Goal: Task Accomplishment & Management: Use online tool/utility

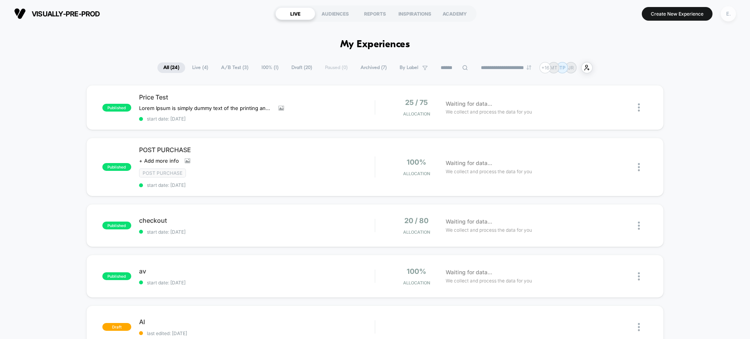
click at [729, 15] on div "E." at bounding box center [728, 13] width 15 height 15
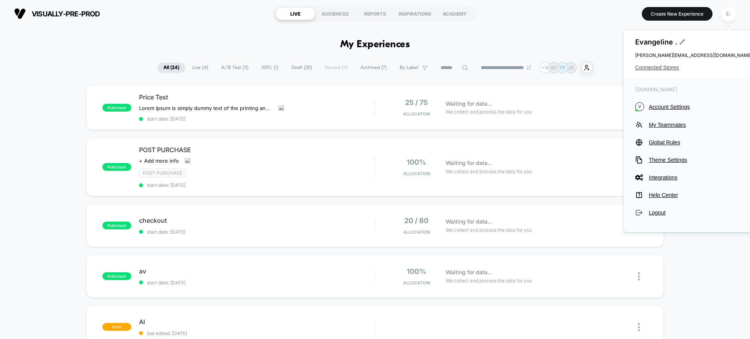
click at [671, 64] on span "Connected Stores" at bounding box center [693, 67] width 117 height 6
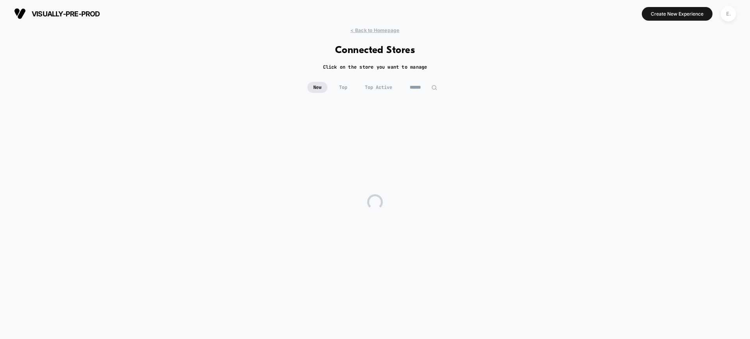
click at [418, 93] on input at bounding box center [423, 87] width 39 height 11
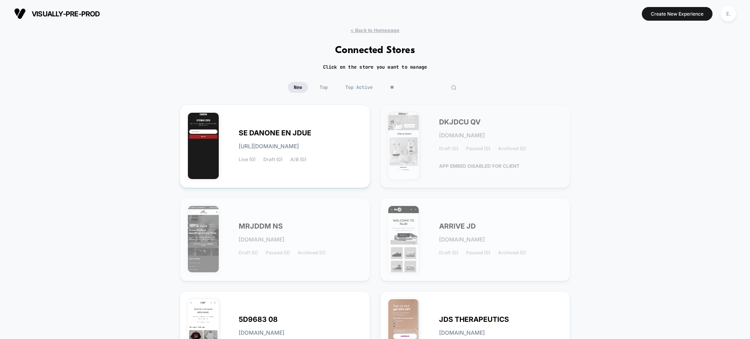
type input "*"
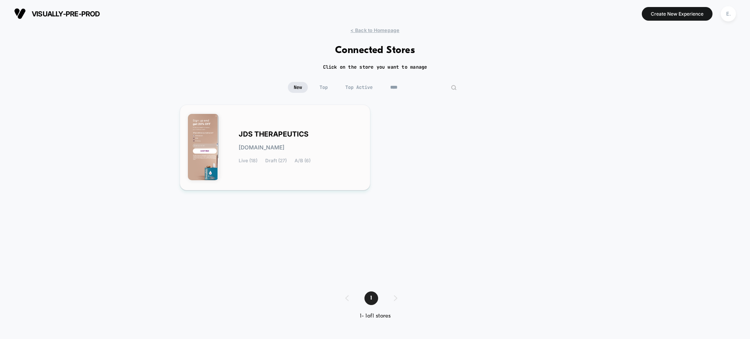
type input "****"
click at [357, 125] on div "JDS THERAPEUTICS [DOMAIN_NAME] Live (18) Draft (27) A/B (6)" at bounding box center [275, 148] width 174 height 70
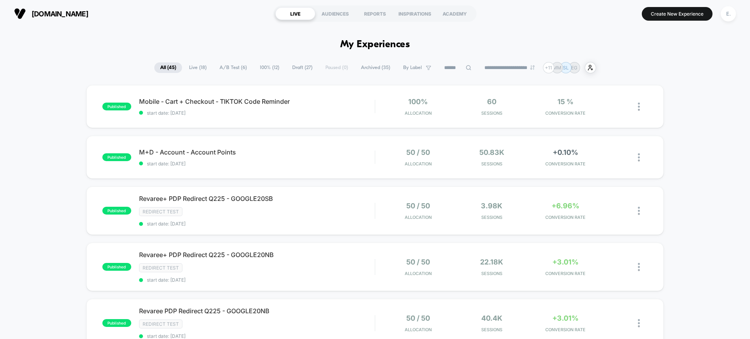
click at [445, 67] on input at bounding box center [457, 67] width 39 height 9
click at [329, 157] on div "M+D - Account - Account Points Click to edit experience details Click to edit e…" at bounding box center [257, 157] width 236 height 18
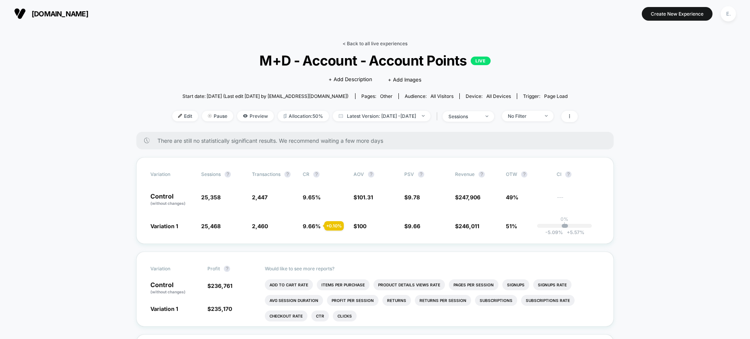
click at [379, 45] on link "< Back to all live experiences" at bounding box center [375, 44] width 65 height 6
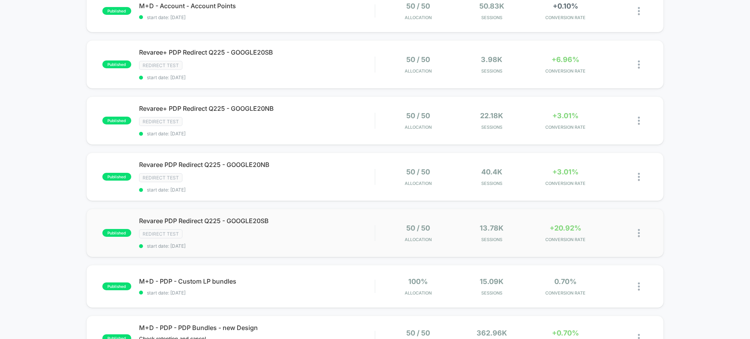
scroll to position [342, 0]
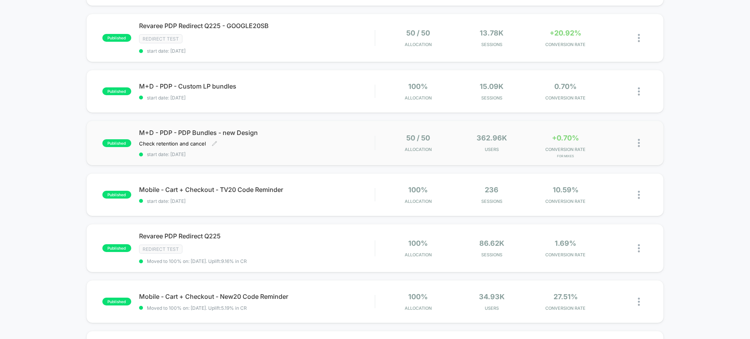
click at [317, 157] on span "start date: [DATE]" at bounding box center [257, 155] width 236 height 6
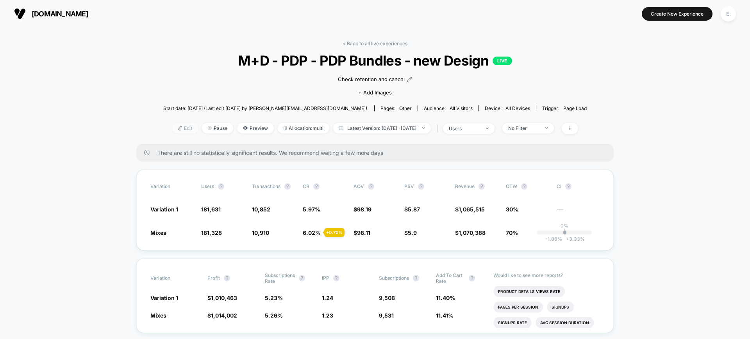
click at [173, 132] on span "Edit" at bounding box center [185, 128] width 26 height 11
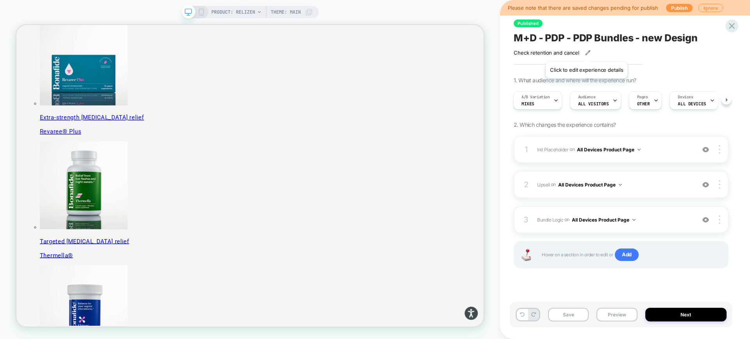
click at [586, 52] on icon at bounding box center [587, 52] width 5 height 5
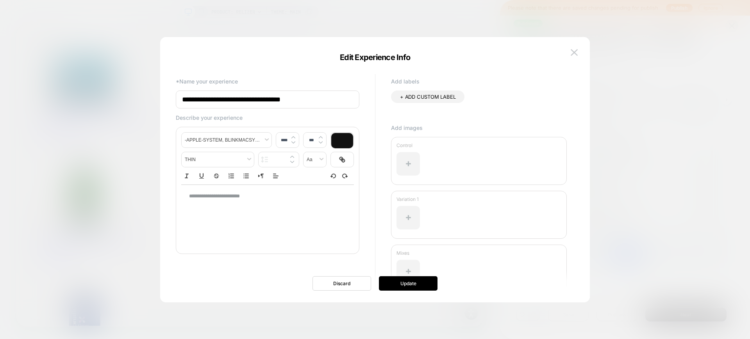
scroll to position [33, 0]
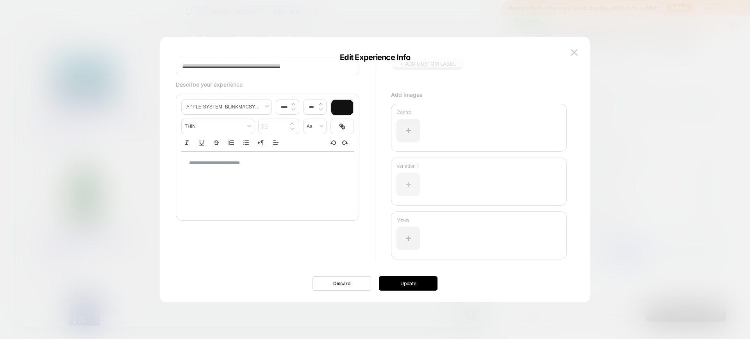
click at [412, 189] on div at bounding box center [407, 184] width 23 height 23
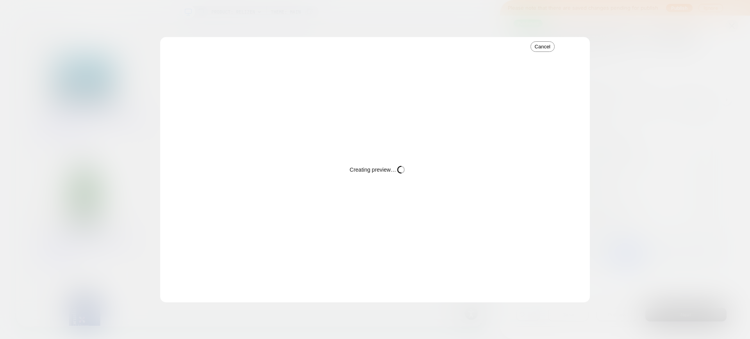
click at [538, 47] on button "Cancel" at bounding box center [542, 46] width 24 height 11
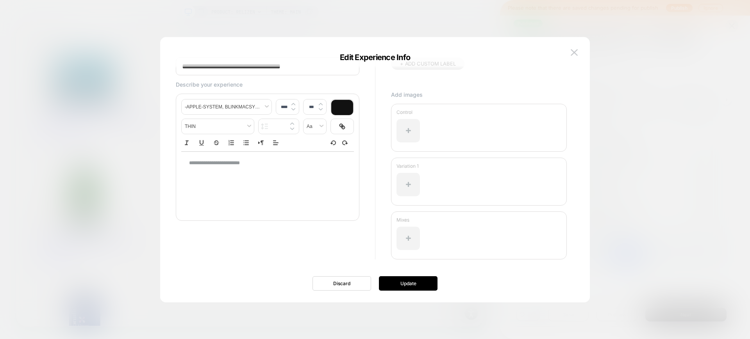
click at [536, 45] on div "**********" at bounding box center [375, 174] width 406 height 258
click at [576, 52] on img at bounding box center [574, 52] width 7 height 7
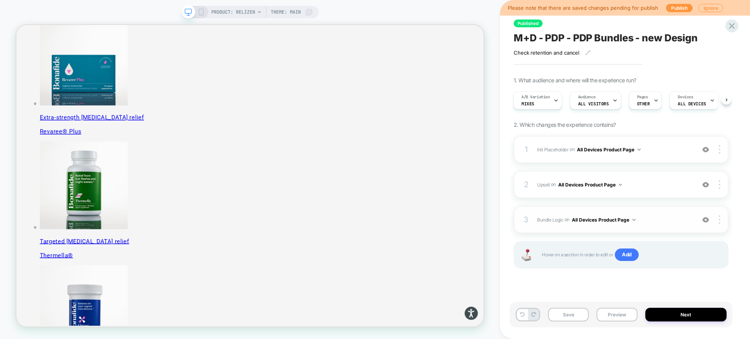
click at [648, 219] on span "Bundle Logic Adding Code Block AFTER #_loomi_addon_1730816661410_dup1733266993 …" at bounding box center [614, 220] width 154 height 10
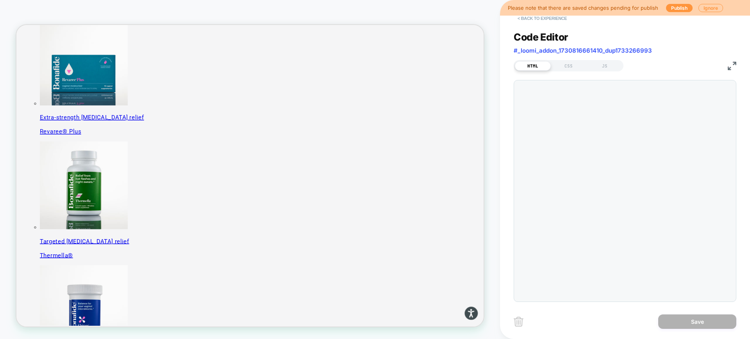
click at [532, 23] on button "< Back to experience" at bounding box center [542, 18] width 57 height 13
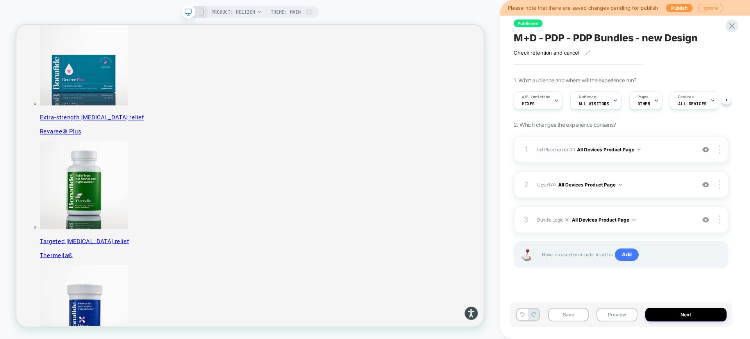
scroll to position [0, 0]
click at [661, 154] on div "1 Init Placeholder Replacing Code Block WITH #bundle-creator-container on All D…" at bounding box center [621, 149] width 215 height 27
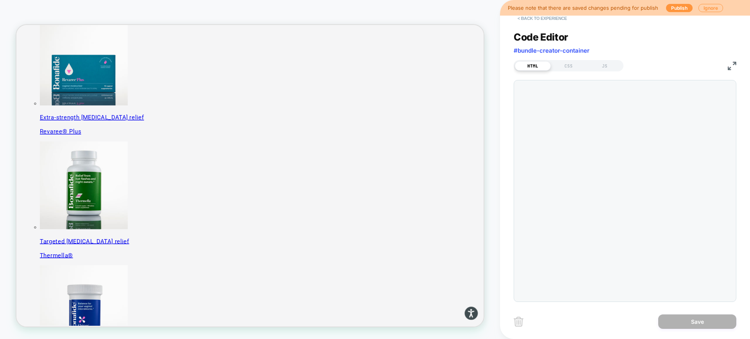
click at [529, 20] on button "< Back to experience" at bounding box center [542, 18] width 57 height 13
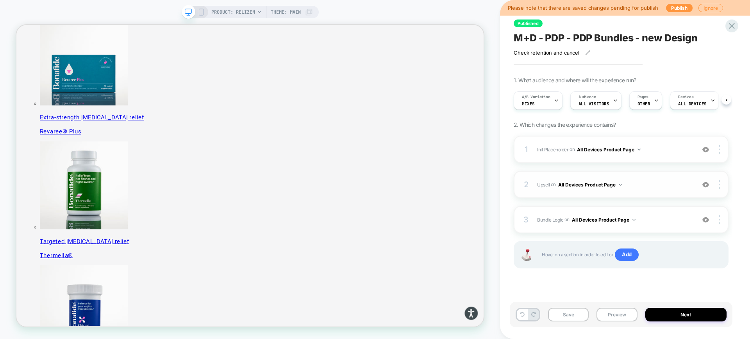
click at [663, 188] on span "Upsell Adding Product List AFTER #vsly-bundle-creator on All Devices Product Pa…" at bounding box center [614, 185] width 154 height 10
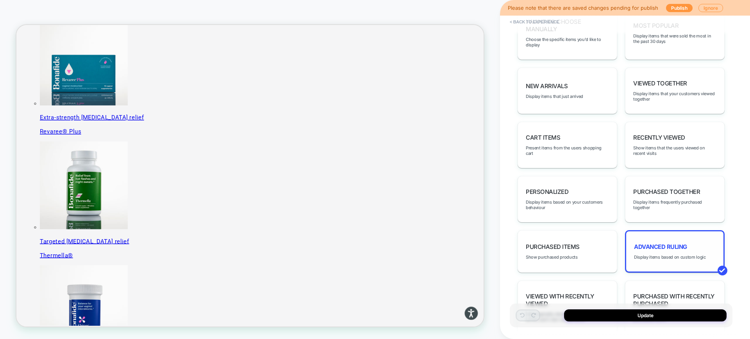
scroll to position [441, 0]
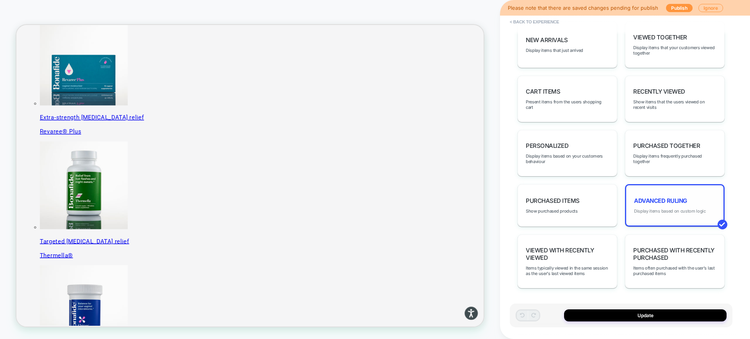
click at [670, 212] on span "Display items based on custom logic" at bounding box center [670, 211] width 72 height 5
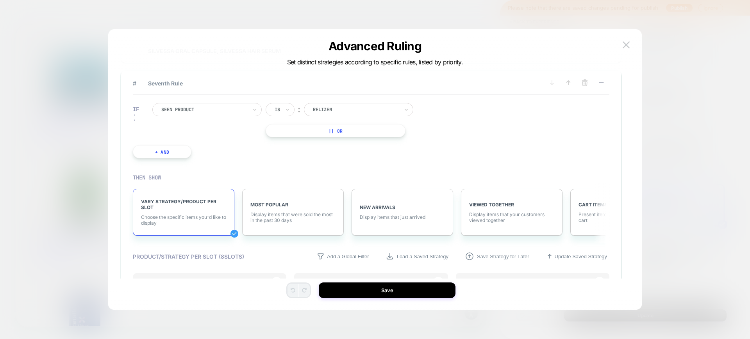
scroll to position [488, 0]
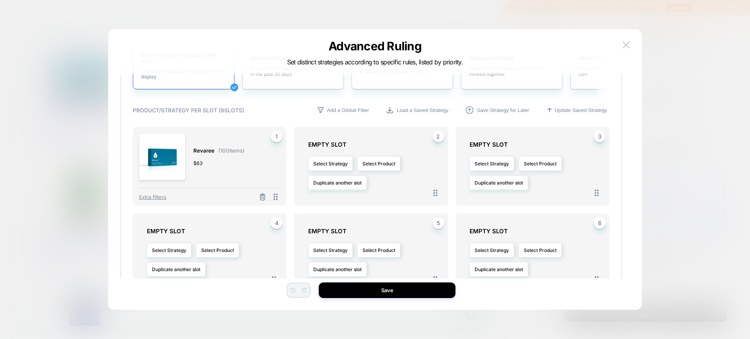
click at [616, 50] on div "Advanced Ruling Set distinct strategies according to specific rules, listed by …" at bounding box center [375, 53] width 534 height 8
click at [630, 44] on img at bounding box center [626, 44] width 7 height 7
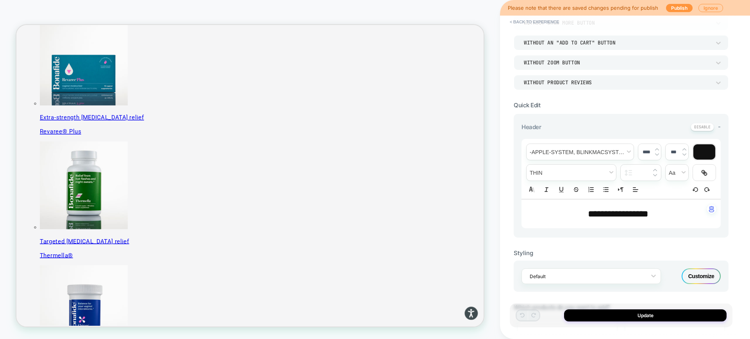
scroll to position [0, 0]
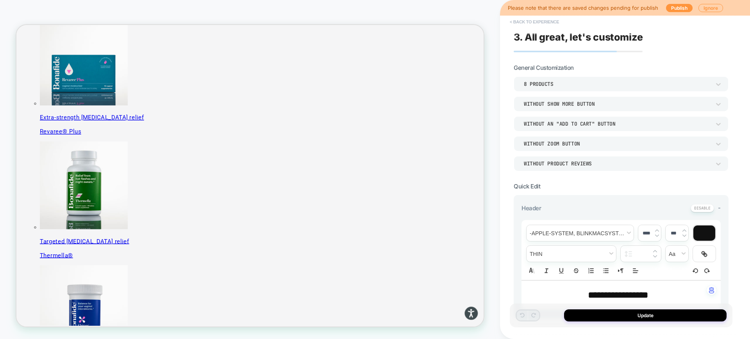
click at [534, 21] on button "< Back to experience" at bounding box center [534, 22] width 57 height 13
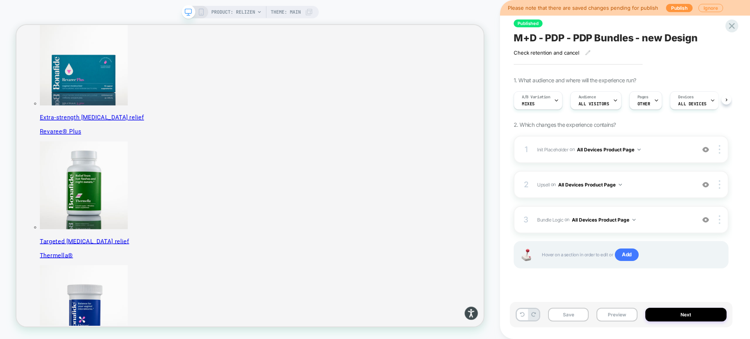
scroll to position [0, 0]
click at [556, 100] on icon at bounding box center [556, 100] width 5 height 5
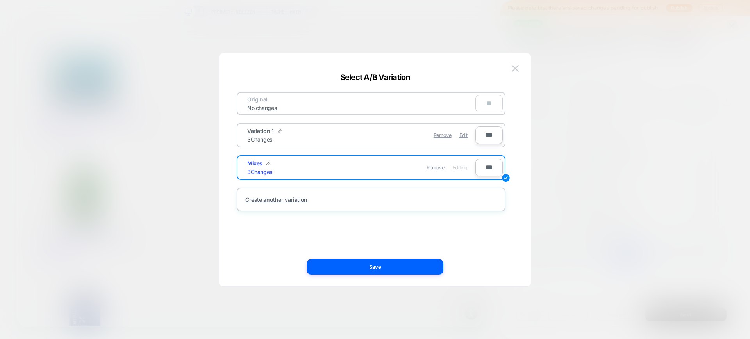
click at [461, 136] on span "Edit" at bounding box center [463, 135] width 8 height 6
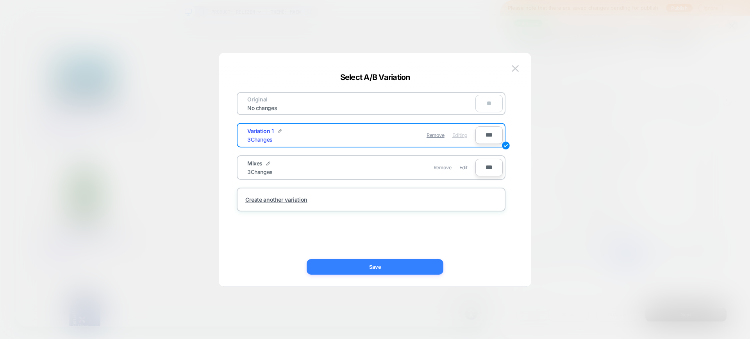
click at [414, 267] on button "Save" at bounding box center [375, 267] width 137 height 16
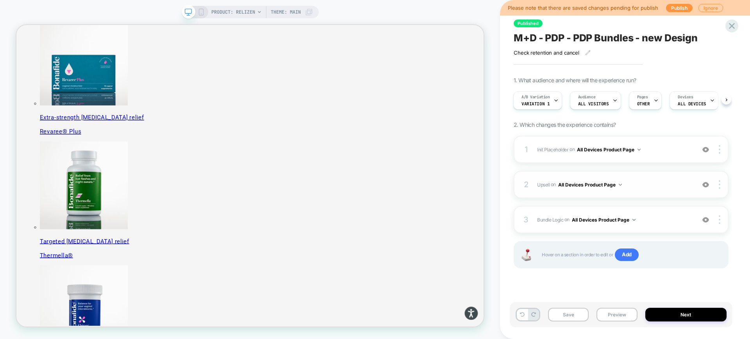
click at [636, 180] on span "Upsell Adding Product List AFTER #vsly-bundle-creator on All Devices Product Pa…" at bounding box center [614, 185] width 154 height 10
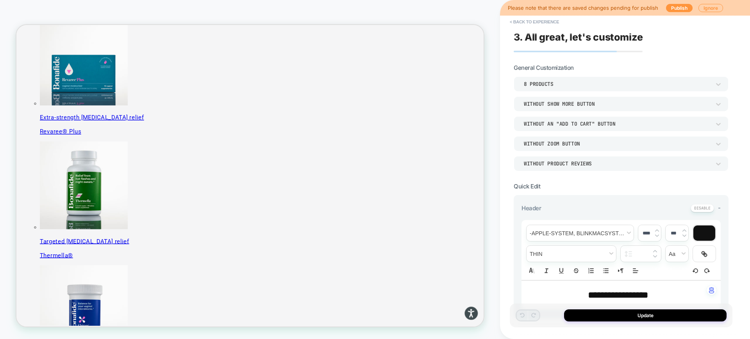
scroll to position [441, 0]
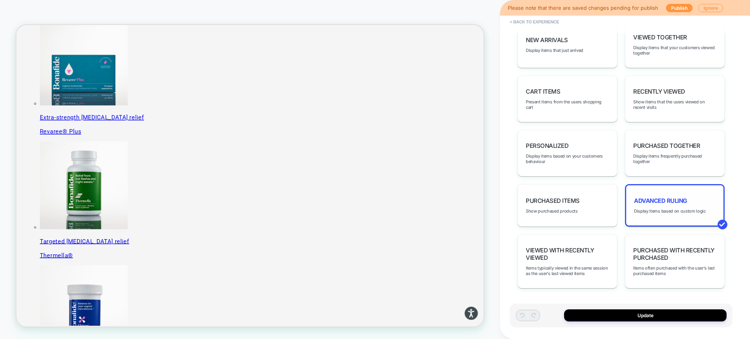
click at [672, 198] on span "Advanced Ruling" at bounding box center [660, 200] width 53 height 7
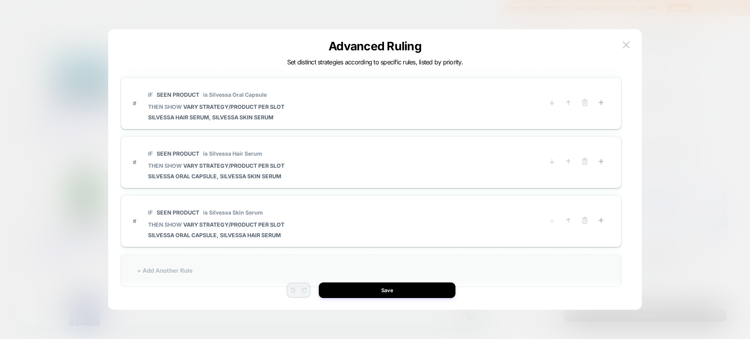
scroll to position [23, 0]
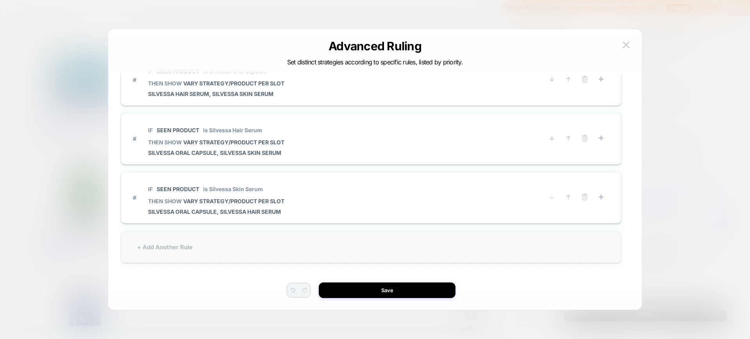
click at [169, 252] on div "+ Add Another Rule" at bounding box center [371, 248] width 500 height 32
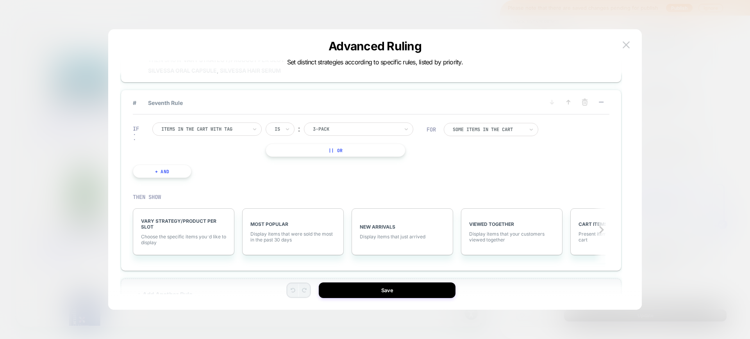
scroll to position [370, 0]
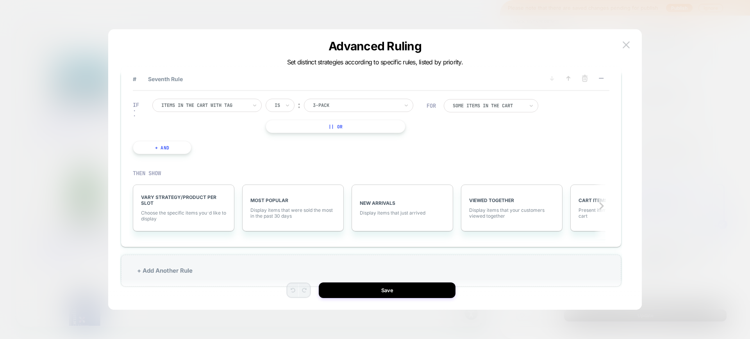
click at [632, 42] on div "Advanced Ruling Set distinct strategies according to specific rules, listed by …" at bounding box center [375, 173] width 534 height 273
click at [629, 44] on img at bounding box center [626, 44] width 7 height 7
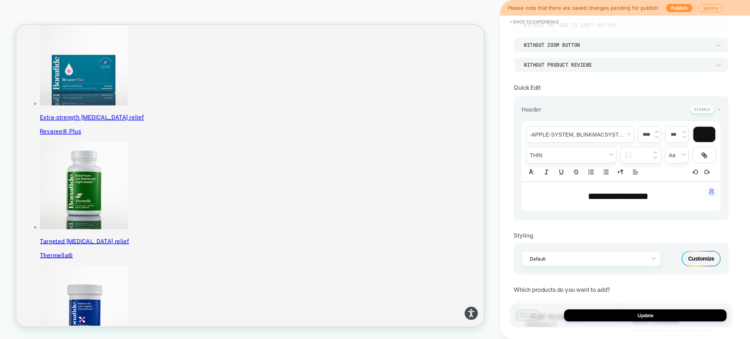
scroll to position [0, 0]
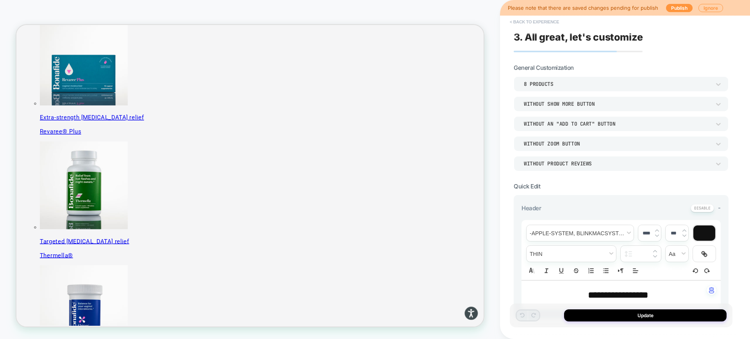
click at [547, 21] on button "< Back to experience" at bounding box center [534, 22] width 57 height 13
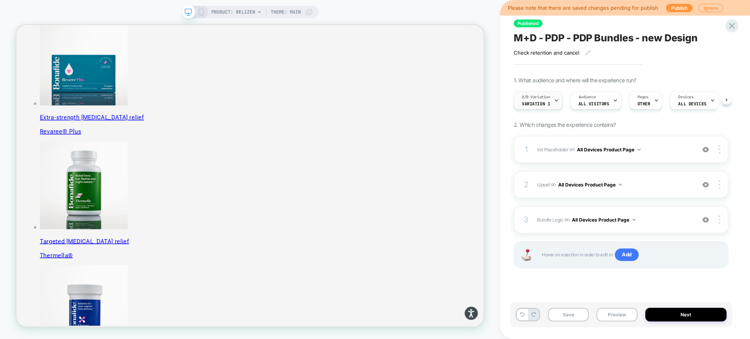
scroll to position [0, 0]
click at [555, 104] on div at bounding box center [556, 101] width 5 height 18
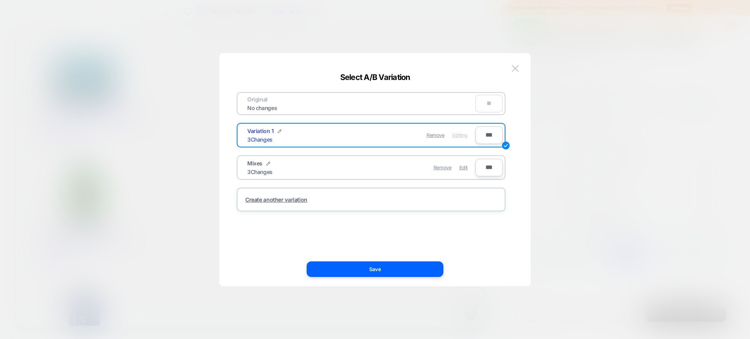
click at [463, 167] on span "Edit" at bounding box center [463, 168] width 8 height 6
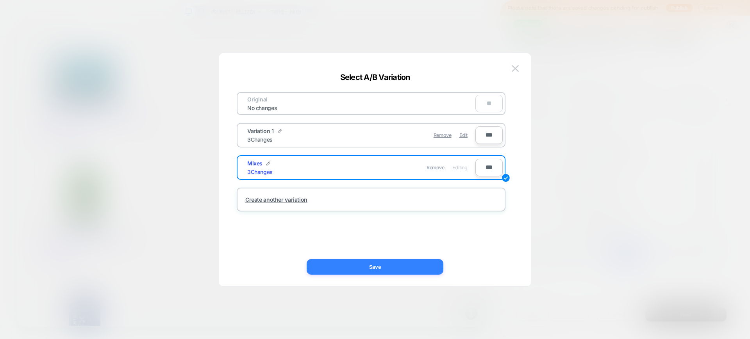
click at [436, 269] on button "Save" at bounding box center [375, 267] width 137 height 16
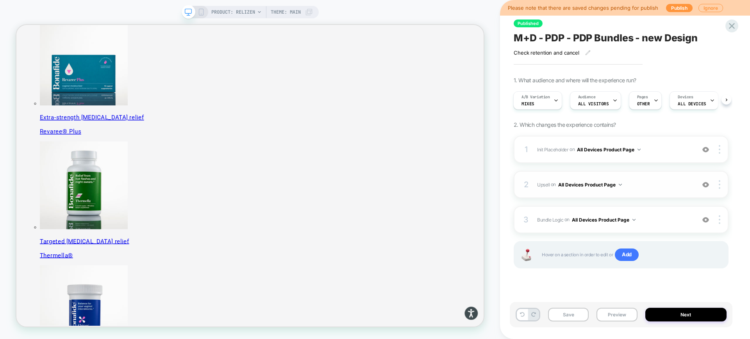
click at [655, 189] on span "Upsell Adding Product List AFTER #vsly-bundle-creator on All Devices Product Pa…" at bounding box center [614, 185] width 154 height 10
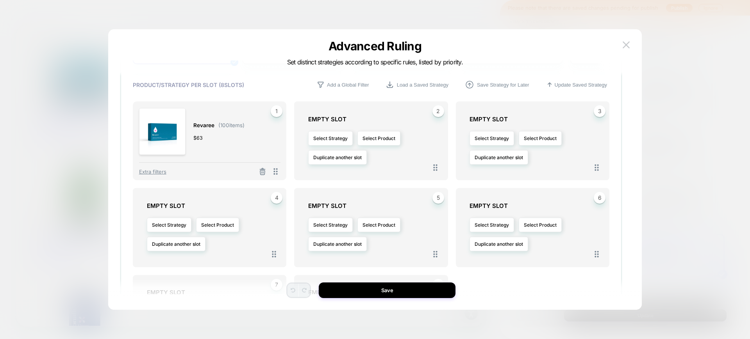
scroll to position [146, 0]
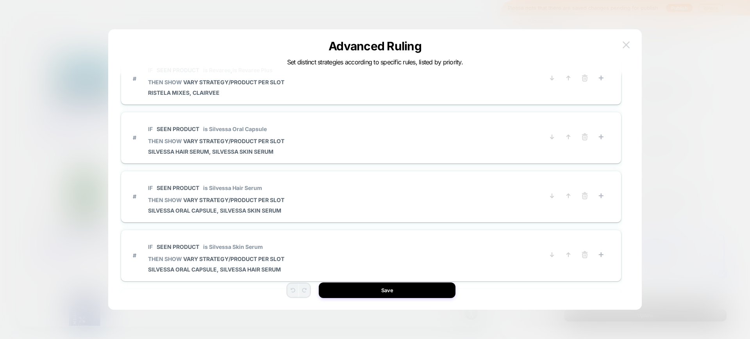
click at [631, 42] on button at bounding box center [626, 45] width 12 height 12
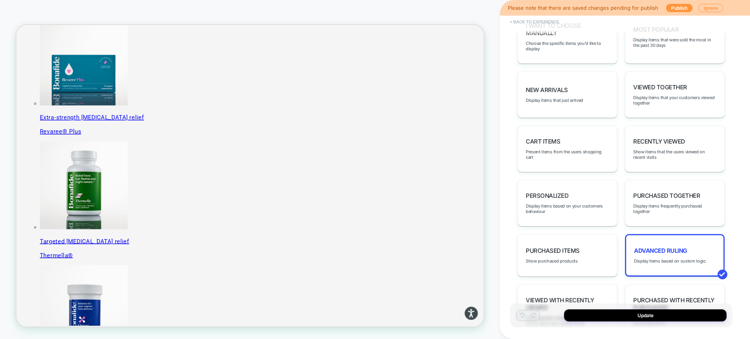
scroll to position [293, 0]
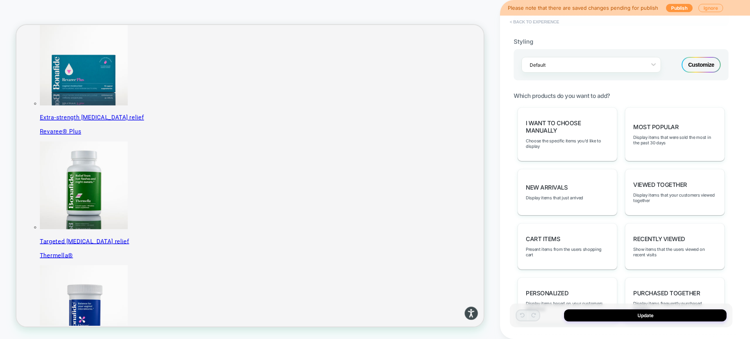
click at [536, 24] on button "< Back to experience" at bounding box center [534, 22] width 57 height 13
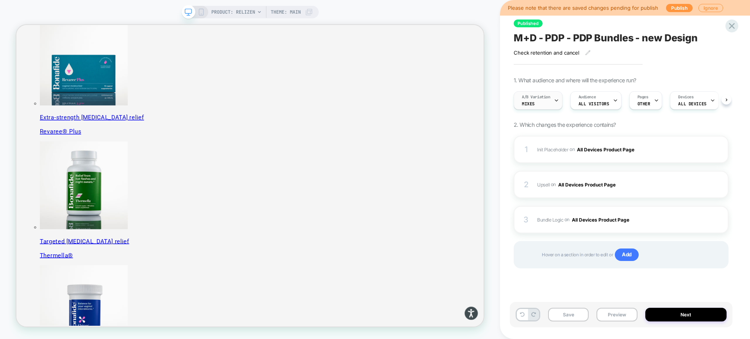
click at [547, 102] on div "A/B Variation Mixes" at bounding box center [536, 101] width 44 height 18
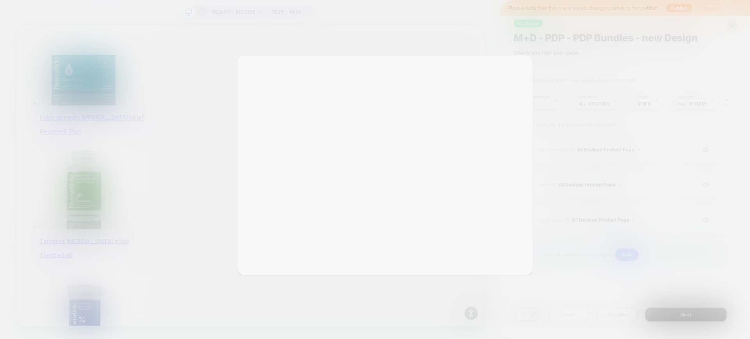
scroll to position [0, 0]
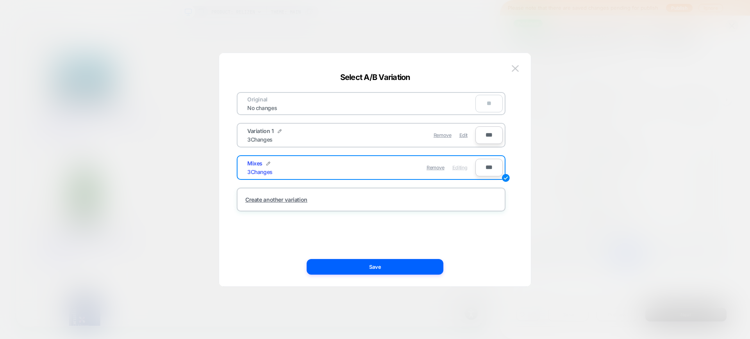
click at [458, 137] on div "Remove Edit" at bounding box center [416, 135] width 110 height 15
click at [463, 134] on span "Edit" at bounding box center [463, 135] width 8 height 6
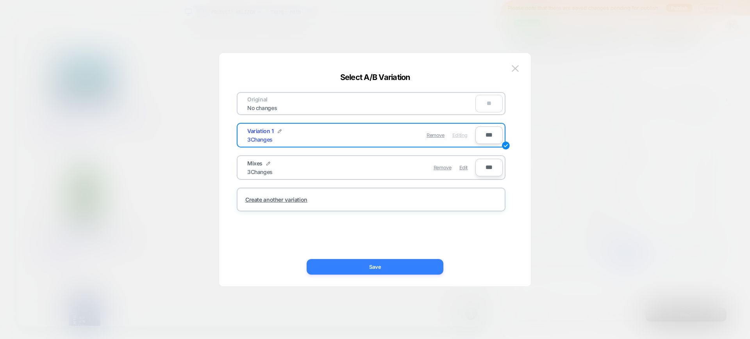
click at [413, 270] on button "Save" at bounding box center [375, 267] width 137 height 16
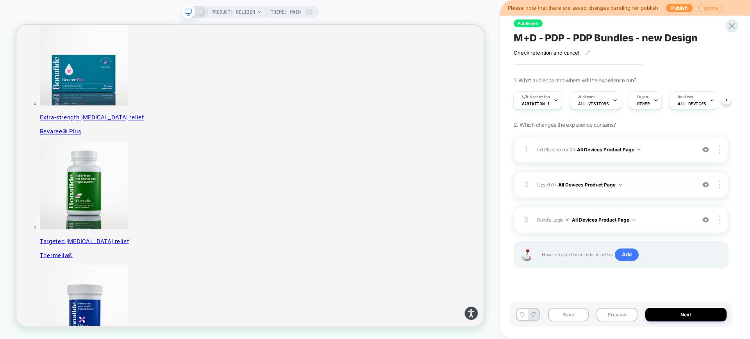
click at [644, 192] on div "2 Upsell Adding Product List AFTER #vsly-bundle-creator on All Devices Product …" at bounding box center [621, 184] width 215 height 27
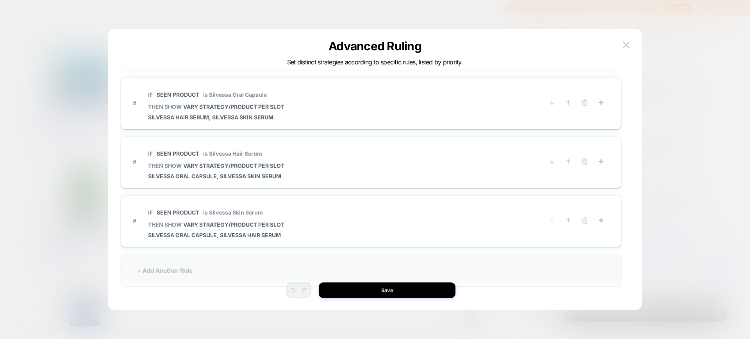
scroll to position [23, 0]
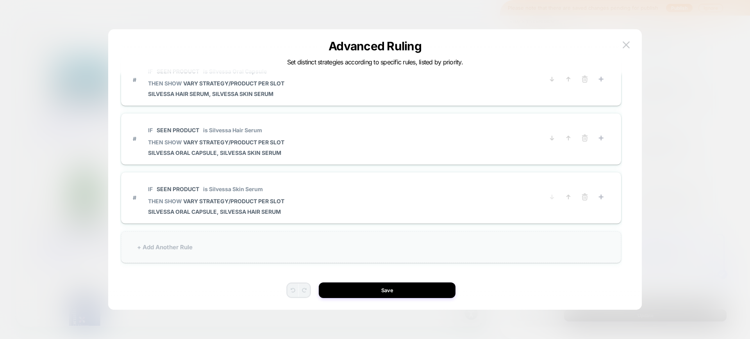
click at [192, 252] on div "+ Add Another Rule" at bounding box center [371, 248] width 500 height 32
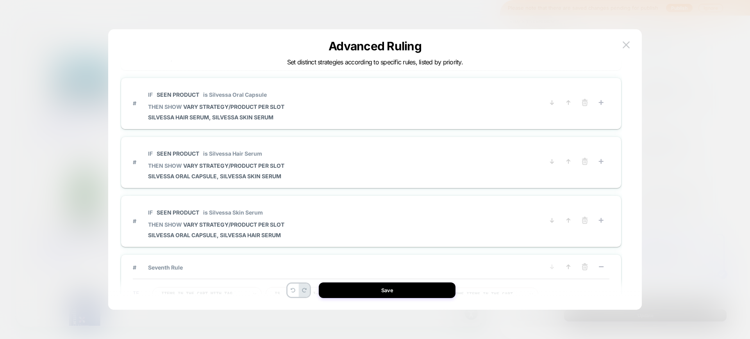
scroll to position [327, 0]
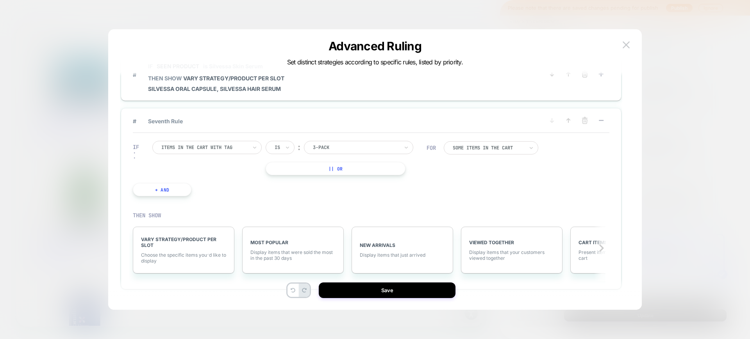
click at [208, 150] on div at bounding box center [204, 147] width 86 height 7
type input "****"
click at [210, 176] on div "Seen Product" at bounding box center [211, 179] width 102 height 13
click at [330, 150] on div at bounding box center [356, 147] width 86 height 7
click at [329, 154] on div "clairvee" at bounding box center [358, 147] width 109 height 13
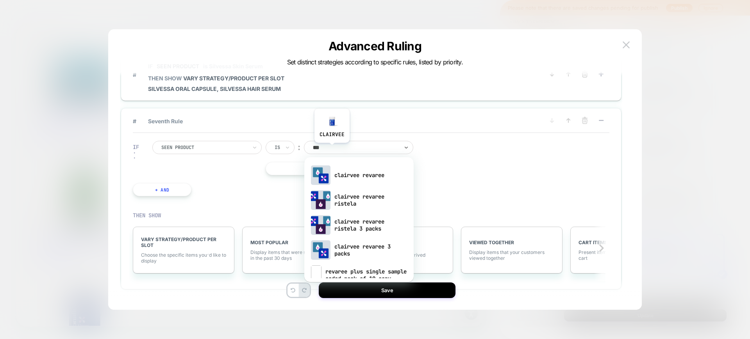
type input "****"
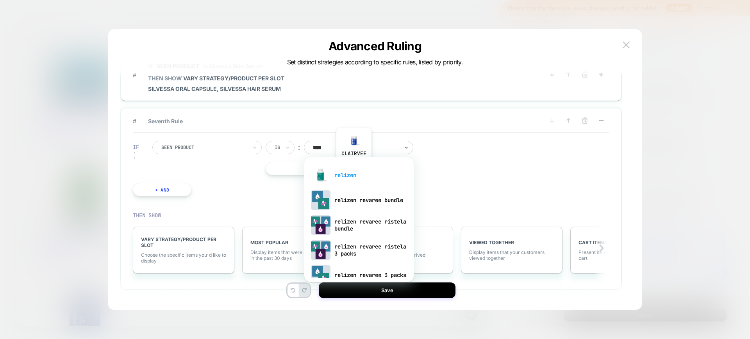
click at [350, 172] on div "relizen" at bounding box center [359, 175] width 102 height 25
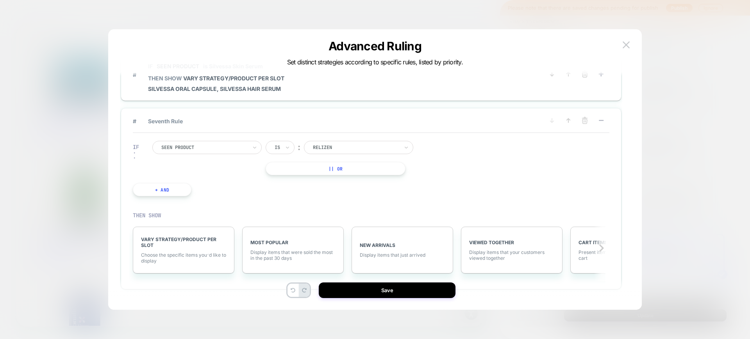
click at [466, 150] on div "IF Seen Product Is ︰ relizen RELIZEN || Or + And" at bounding box center [371, 168] width 477 height 71
click at [482, 145] on div "IF Seen Product Is ︰ relizen RELIZEN || Or + And" at bounding box center [371, 168] width 477 height 71
click at [524, 150] on div "IF Seen Product Is ︰ relizen RELIZEN || Or + And" at bounding box center [371, 168] width 477 height 71
click at [529, 148] on div "IF Seen Product Is ︰ relizen RELIZEN || Or + And" at bounding box center [371, 168] width 477 height 71
click at [536, 148] on div "IF Seen Product Is ︰ relizen RELIZEN || Or + And" at bounding box center [371, 168] width 477 height 71
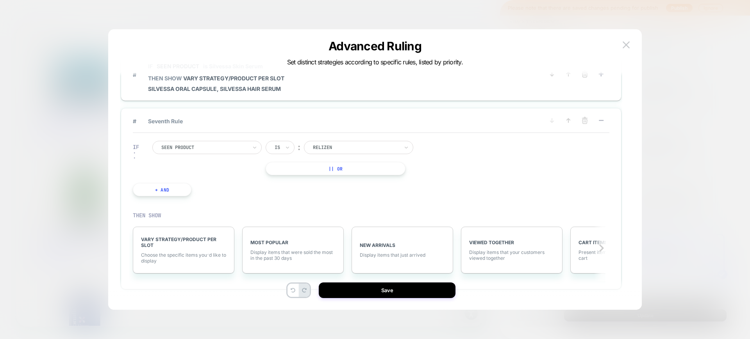
click at [530, 146] on div "IF Seen Product Is ︰ relizen RELIZEN || Or + And" at bounding box center [371, 168] width 477 height 71
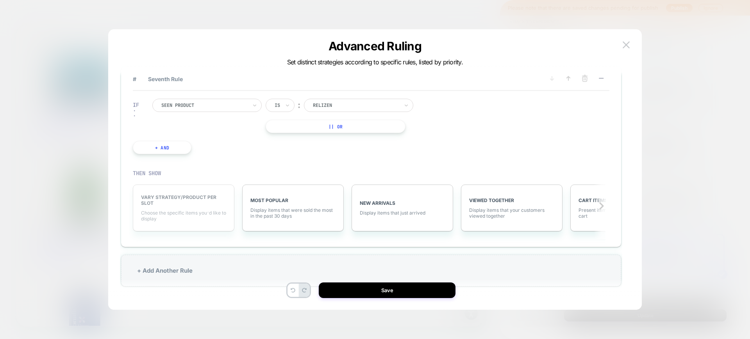
scroll to position [23, 0]
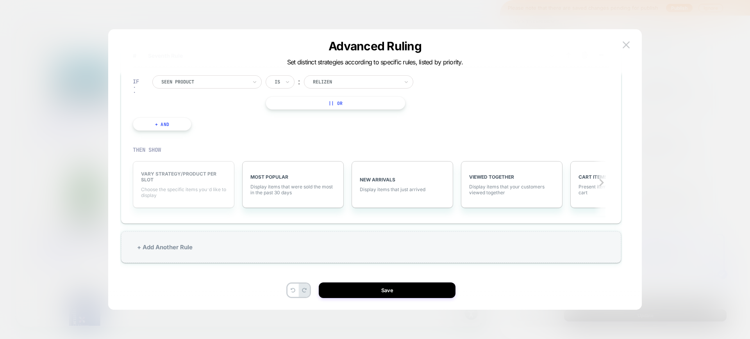
click at [181, 181] on span "VARY STRATEGY/PRODUCT PER SLOT" at bounding box center [183, 177] width 85 height 12
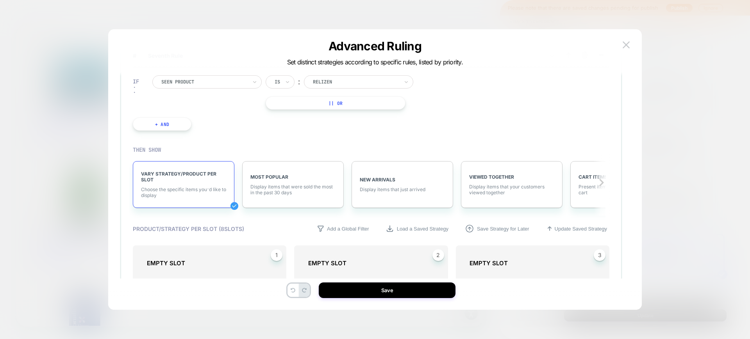
scroll to position [418, 0]
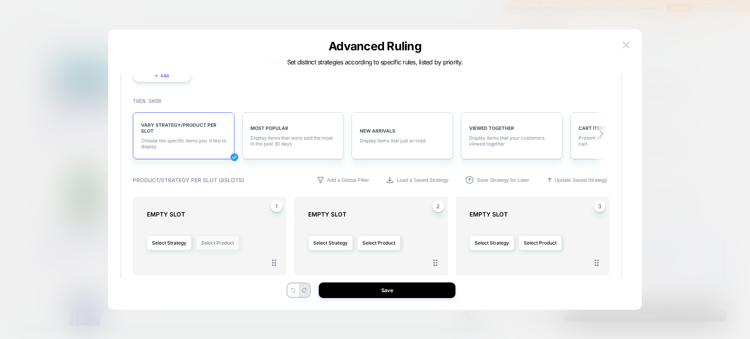
click at [210, 242] on button "Select Product" at bounding box center [217, 243] width 43 height 14
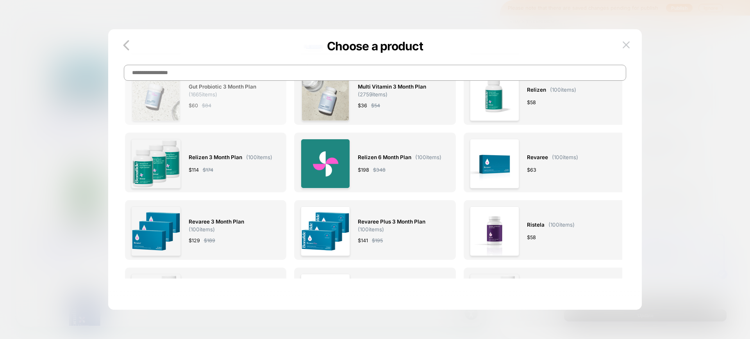
scroll to position [0, 0]
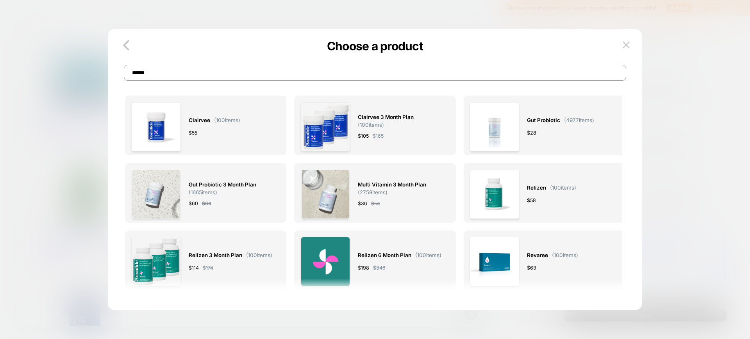
type input "*******"
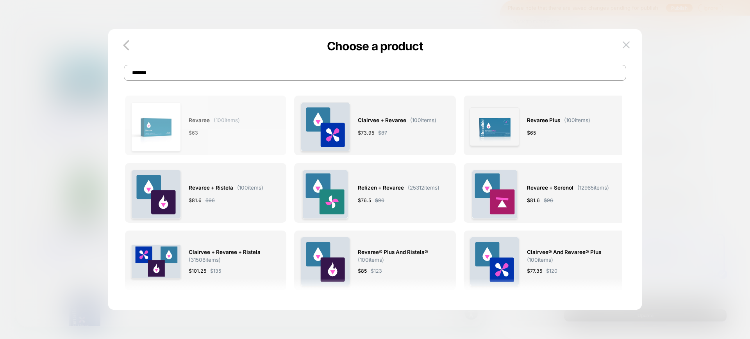
click at [192, 122] on span "Revaree" at bounding box center [199, 120] width 21 height 9
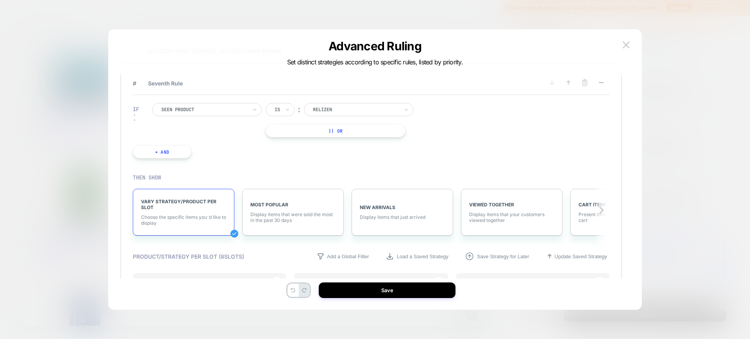
scroll to position [586, 0]
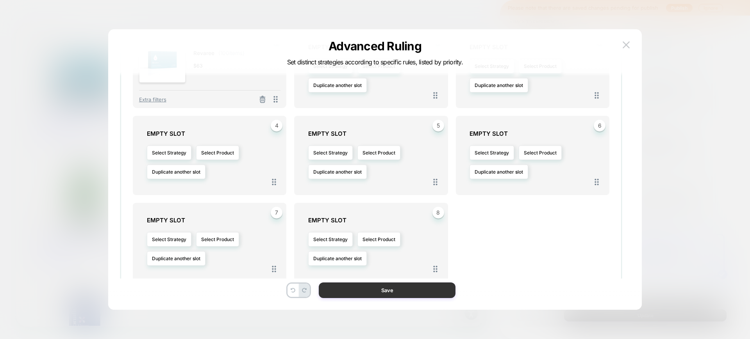
click at [394, 288] on button "Save" at bounding box center [387, 291] width 137 height 16
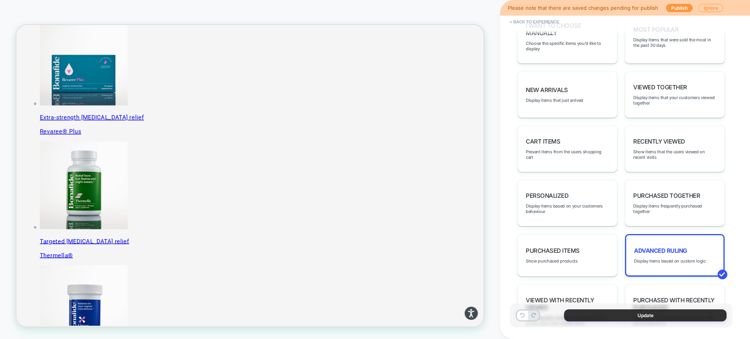
scroll to position [441, 0]
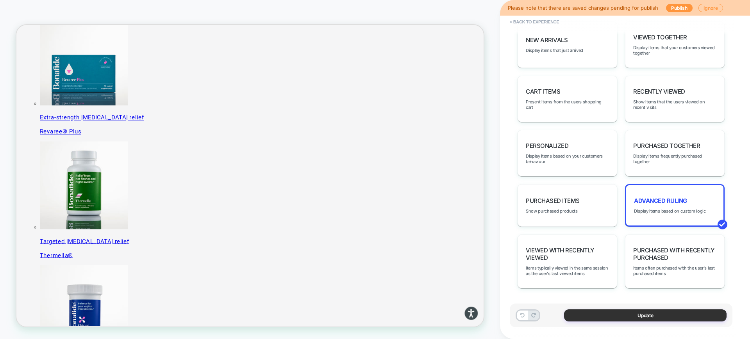
click at [620, 318] on button "Update" at bounding box center [645, 316] width 163 height 12
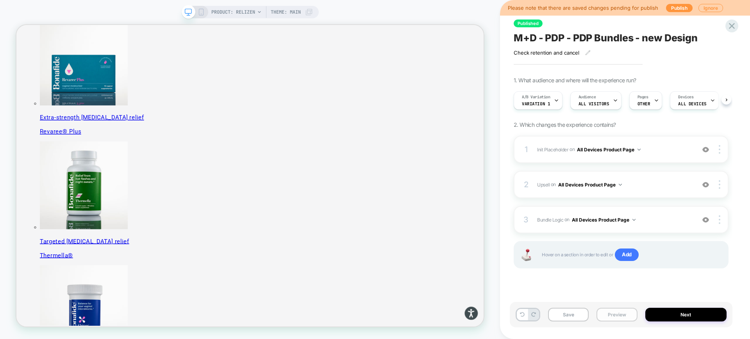
click at [615, 313] on button "Preview" at bounding box center [617, 315] width 41 height 14
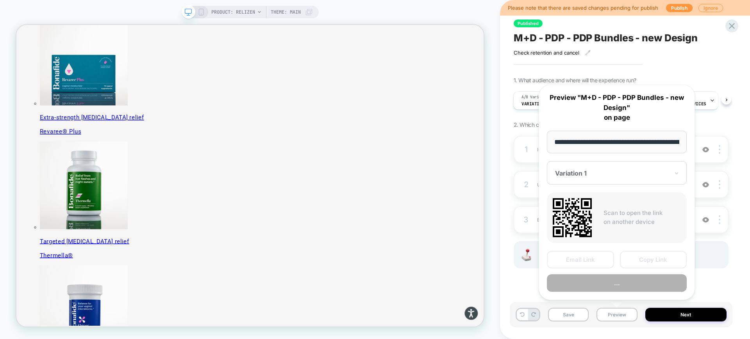
scroll to position [0, 70]
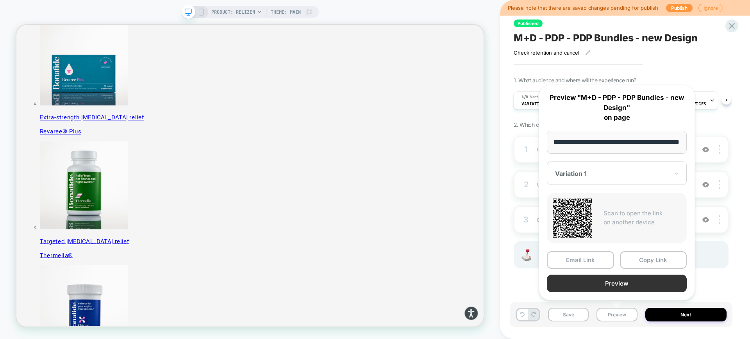
click at [611, 282] on button "Preview" at bounding box center [617, 284] width 140 height 18
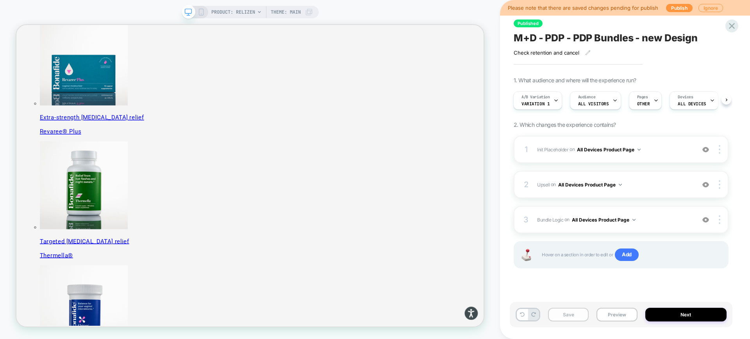
click at [568, 317] on button "Save" at bounding box center [568, 315] width 41 height 14
click at [550, 39] on span "M+D - PDP - PDP Bundles - new Design" at bounding box center [606, 38] width 184 height 12
click at [550, 39] on textarea "**********" at bounding box center [564, 38] width 101 height 12
click at [550, 39] on textarea "**********" at bounding box center [608, 38] width 189 height 12
click at [614, 318] on button "Preview" at bounding box center [617, 315] width 41 height 14
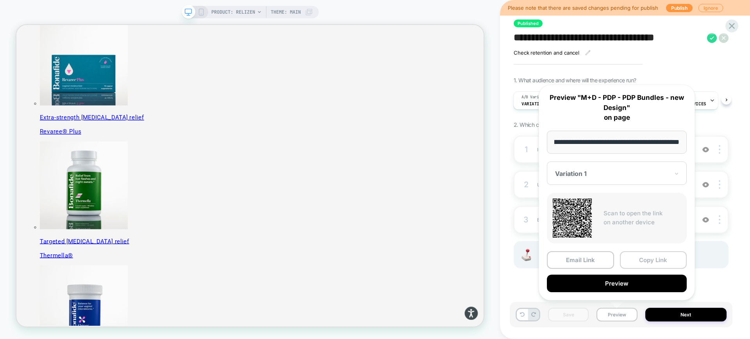
click at [640, 261] on button "Copy Link" at bounding box center [653, 261] width 67 height 18
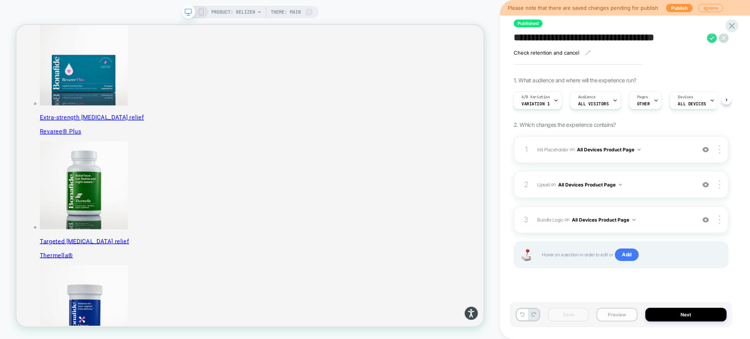
click at [620, 314] on button "Preview" at bounding box center [617, 315] width 41 height 14
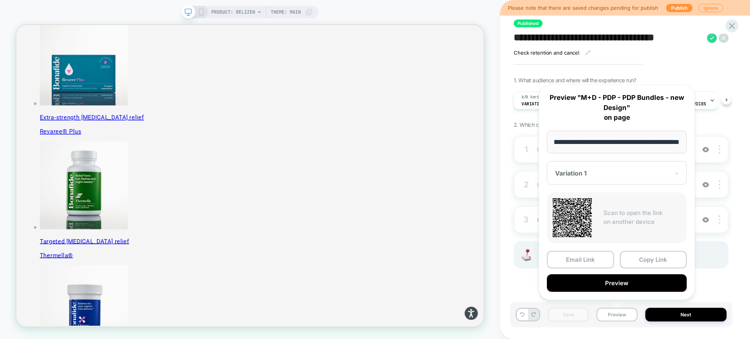
click at [632, 173] on div at bounding box center [612, 174] width 114 height 8
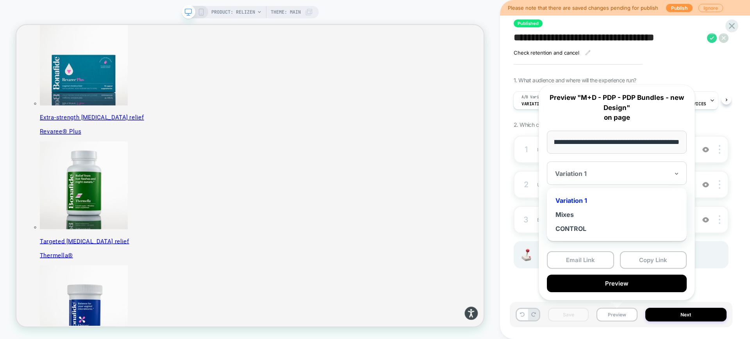
scroll to position [0, 0]
click at [576, 216] on div "Mixes" at bounding box center [617, 215] width 132 height 14
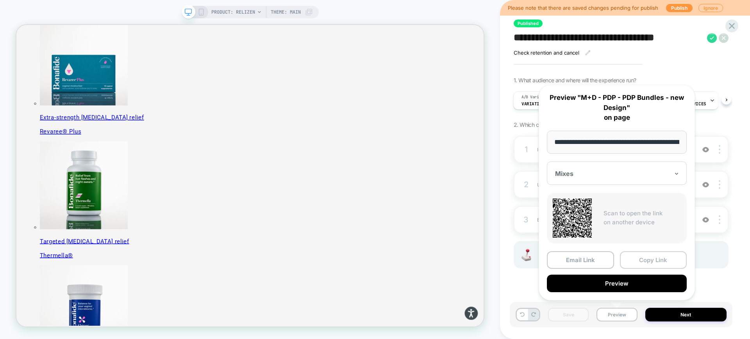
click at [653, 260] on button "Copy Link" at bounding box center [653, 261] width 67 height 18
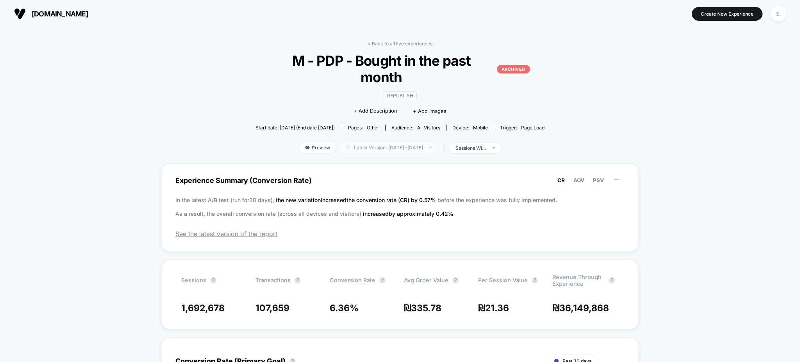
click at [403, 142] on span "Latest Version: May 6, 2024 - Nov 12, 2024" at bounding box center [389, 147] width 98 height 11
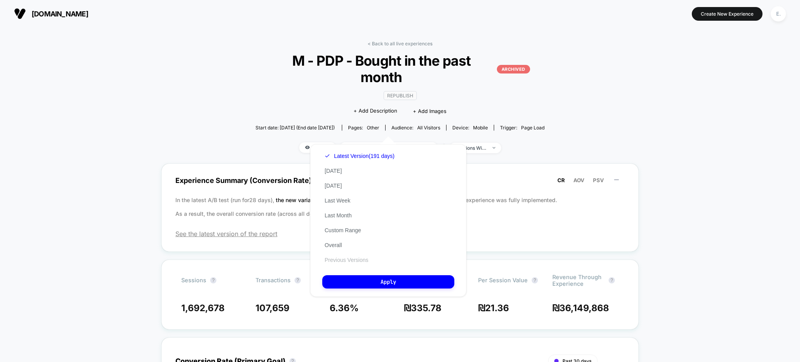
click at [352, 259] on button "Previous Versions" at bounding box center [346, 259] width 48 height 7
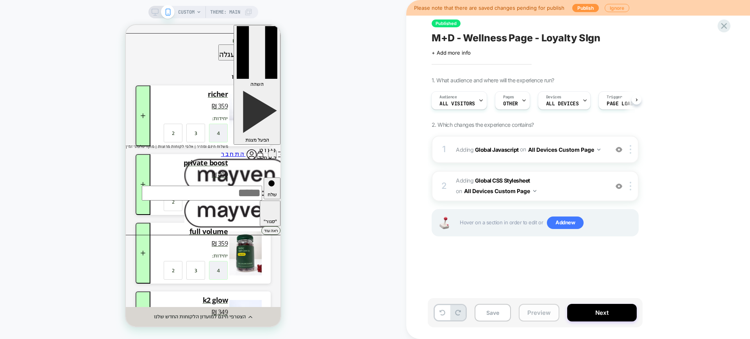
click at [543, 319] on button "Preview" at bounding box center [539, 313] width 41 height 18
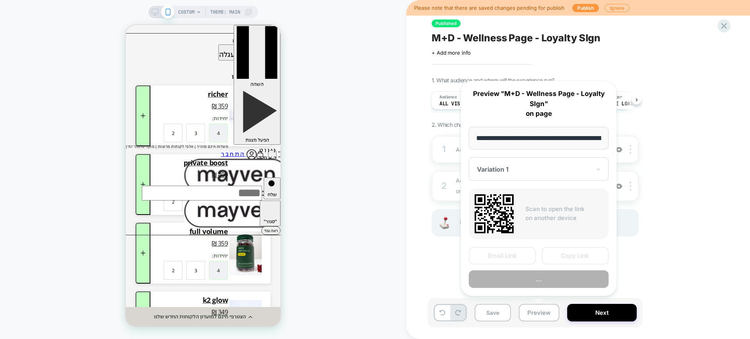
scroll to position [0, 82]
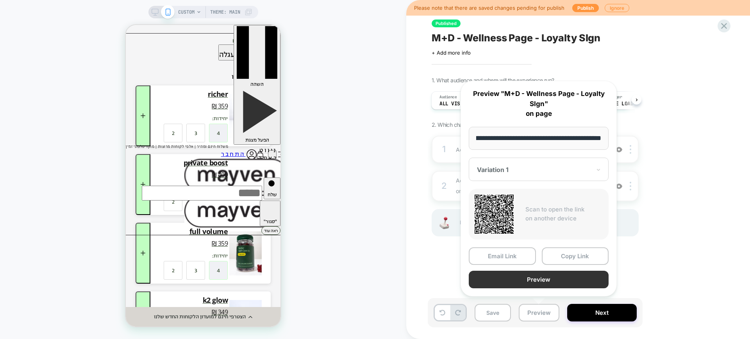
click at [505, 278] on button "Preview" at bounding box center [539, 280] width 140 height 18
